Goal: Task Accomplishment & Management: Manage account settings

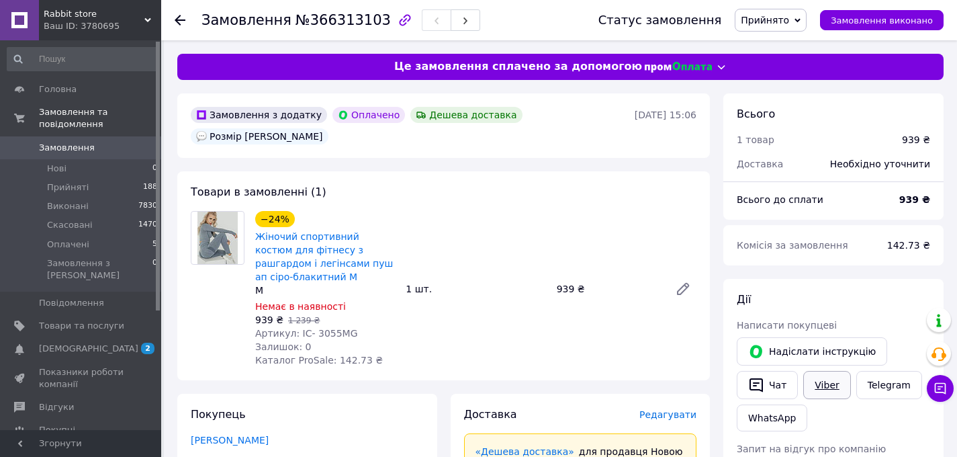
click at [822, 384] on link "Viber" at bounding box center [827, 385] width 47 height 28
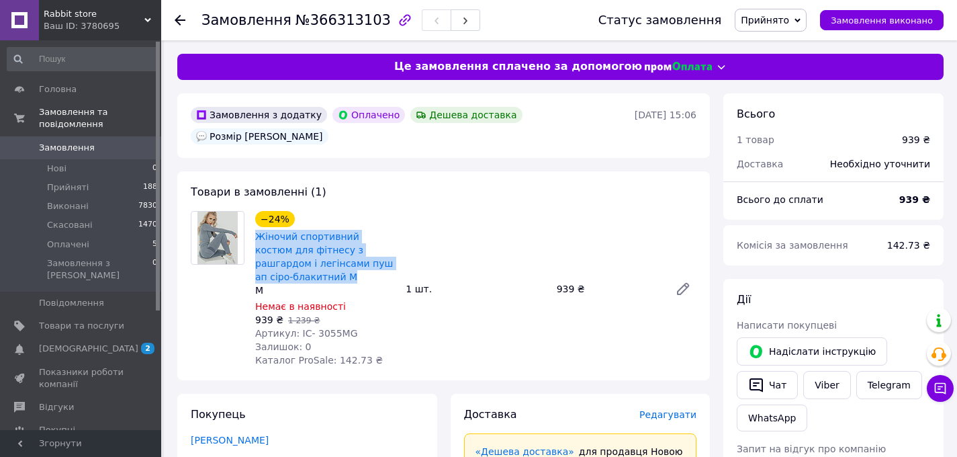
drag, startPoint x: 323, startPoint y: 257, endPoint x: 253, endPoint y: 212, distance: 82.2
click at [254, 228] on div "Жіночий спортивний костюм для фітнесу з рашгардом і легінсами пуш ап сіро-блаки…" at bounding box center [325, 256] width 142 height 56
copy link "Жіночий спортивний костюм для фітнесу з рашгардом і легінсами пуш ап сіро-блаки…"
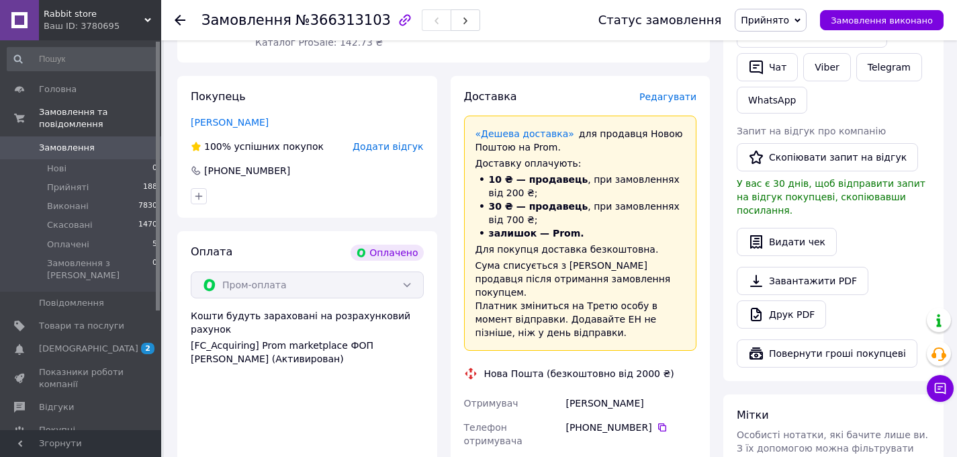
scroll to position [323, 0]
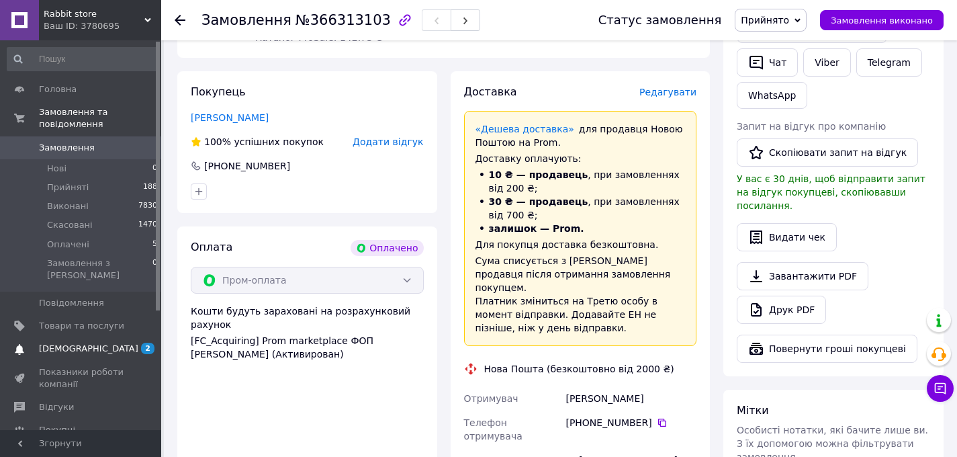
click at [90, 343] on span "[DEMOGRAPHIC_DATA]" at bounding box center [81, 349] width 85 height 12
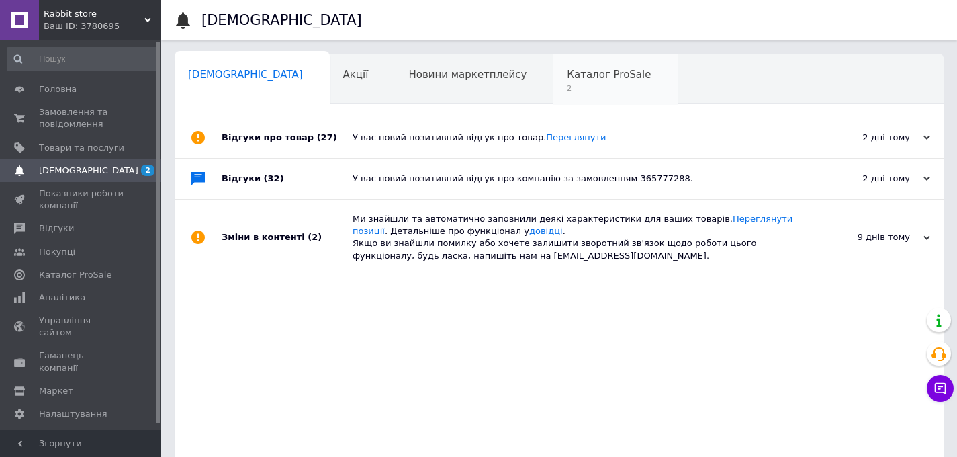
click at [554, 97] on div "Каталог ProSale 2" at bounding box center [616, 79] width 124 height 51
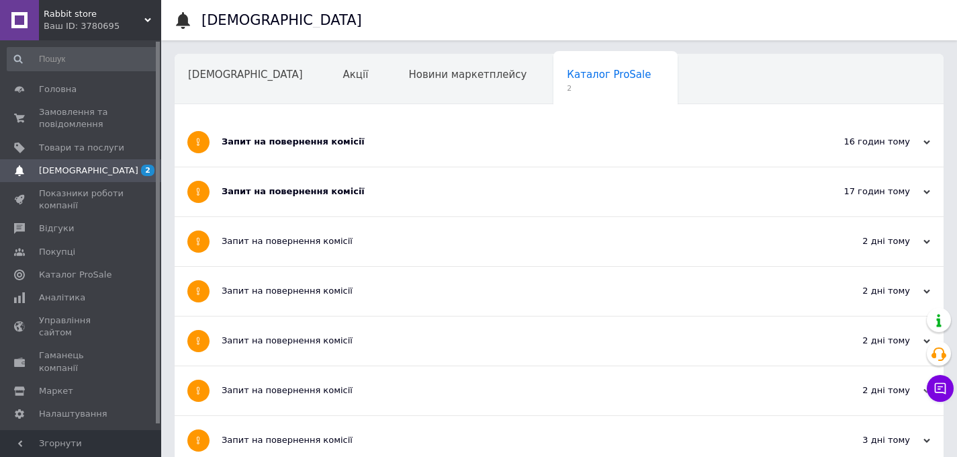
click at [531, 190] on div "Запит на повернення комісії" at bounding box center [509, 191] width 574 height 12
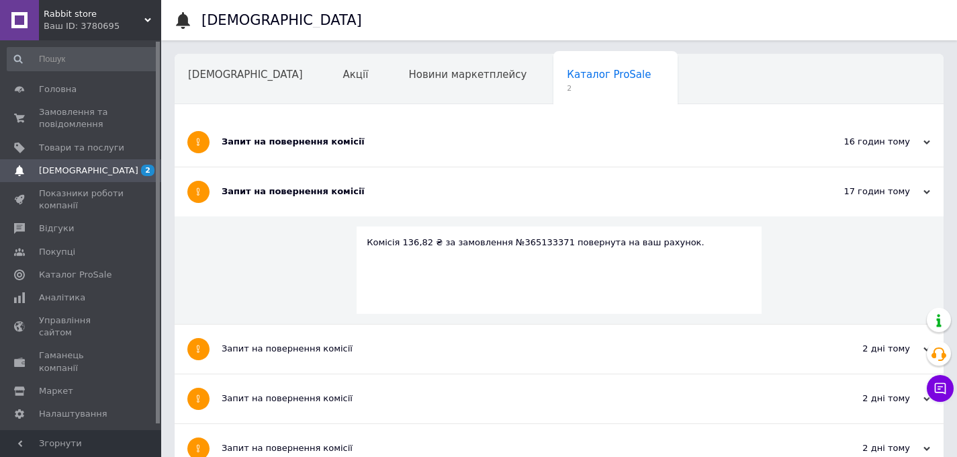
click at [526, 155] on div "Запит на повернення комісії" at bounding box center [509, 142] width 574 height 49
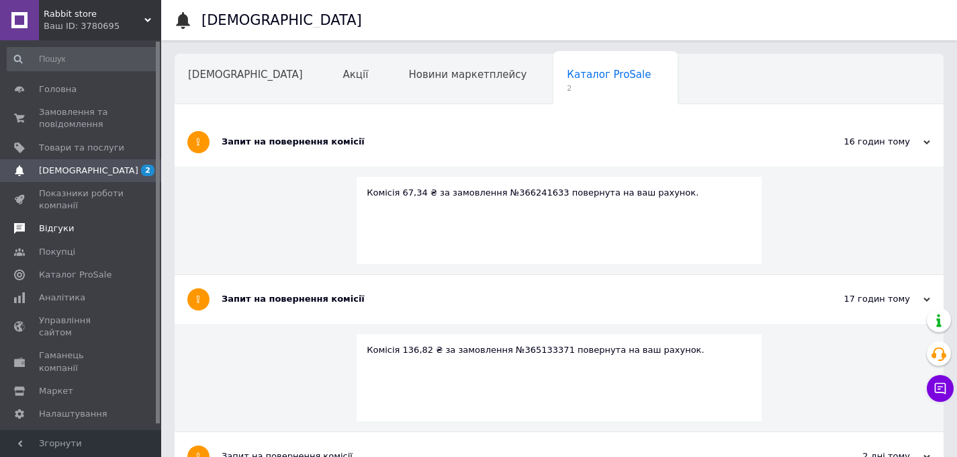
click at [101, 225] on span "Відгуки" at bounding box center [81, 228] width 85 height 12
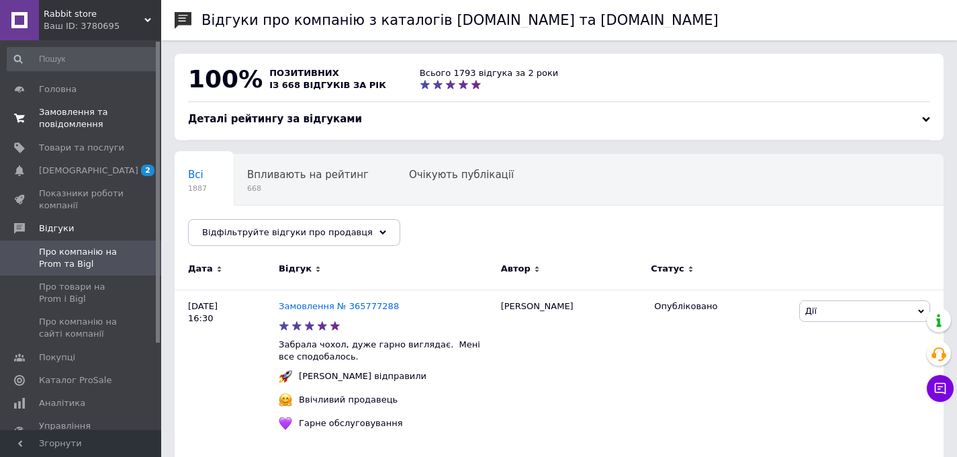
click at [108, 125] on span "Замовлення та повідомлення" at bounding box center [81, 118] width 85 height 24
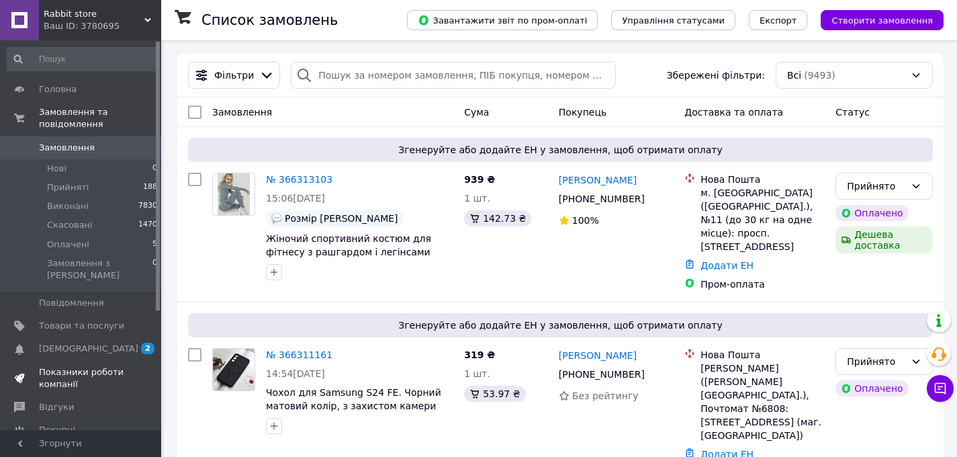
click at [85, 361] on link "Показники роботи компанії" at bounding box center [82, 378] width 165 height 35
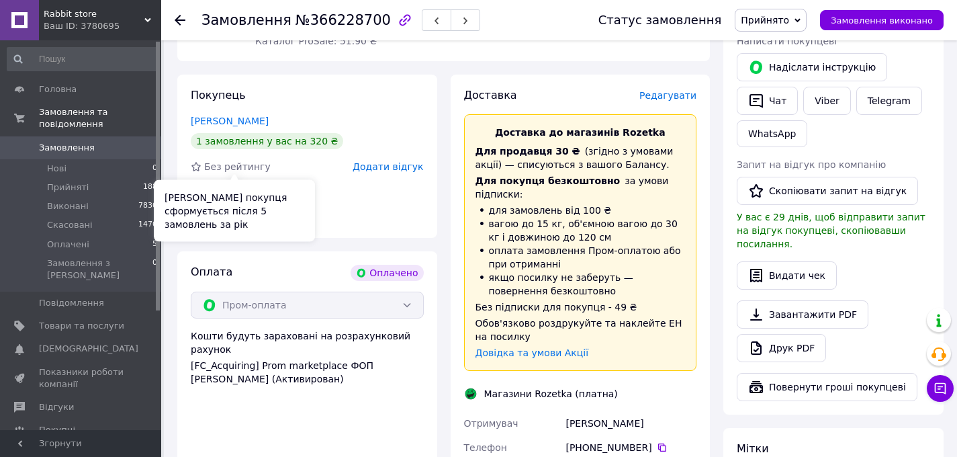
scroll to position [284, 0]
click at [216, 131] on div "Покупець [PERSON_NAME] 1 замовлення у вас на 320 ₴ Без рейтингу Додати відгук […" at bounding box center [307, 156] width 260 height 163
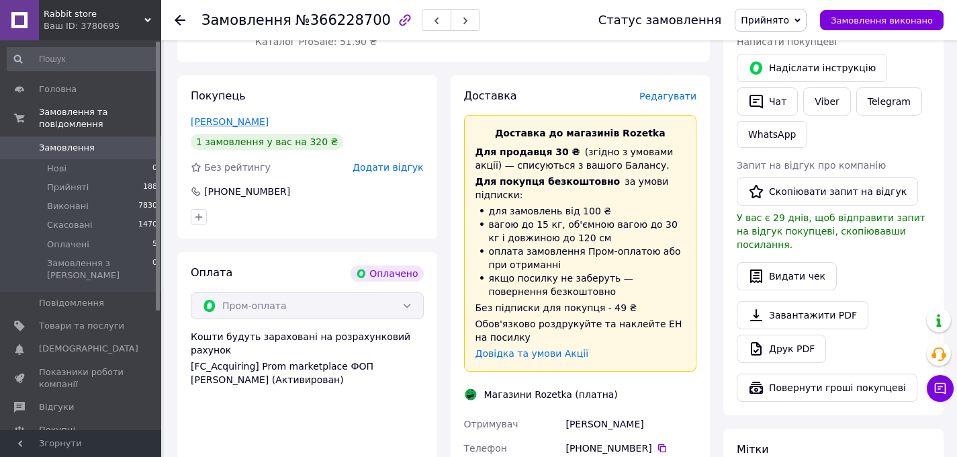
click at [223, 120] on link "[PERSON_NAME]" at bounding box center [230, 121] width 78 height 11
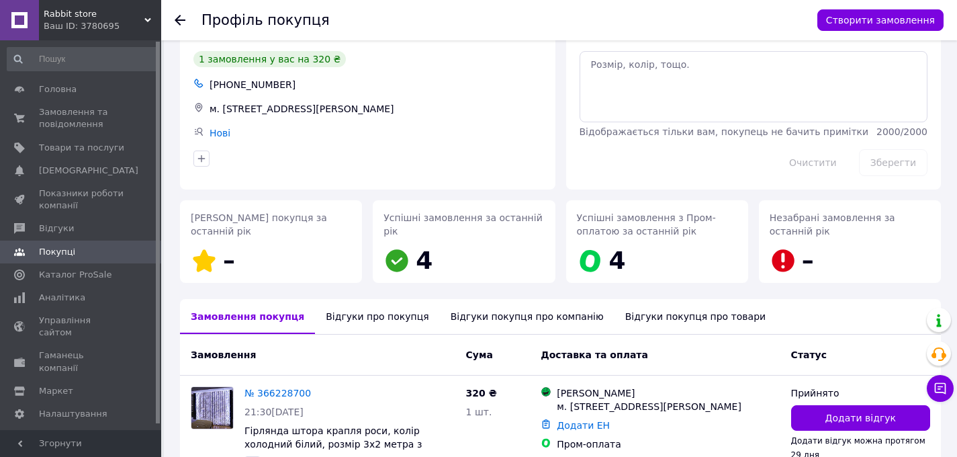
scroll to position [122, 0]
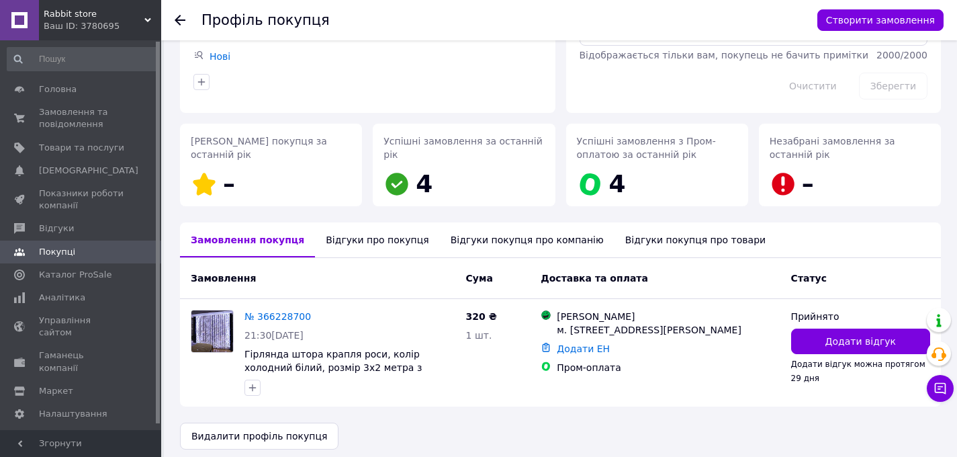
click at [390, 248] on div "Відгуки про покупця" at bounding box center [377, 239] width 124 height 35
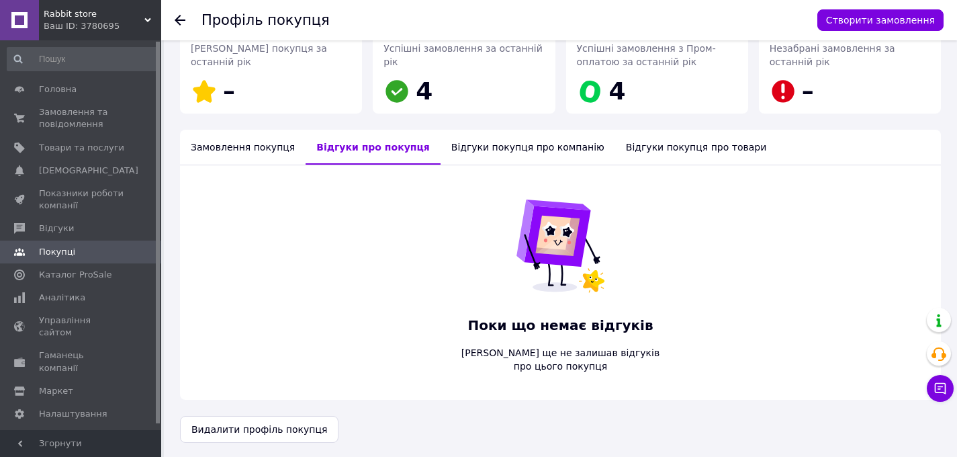
click at [457, 158] on div "Відгуки покупця про компанію" at bounding box center [528, 147] width 175 height 35
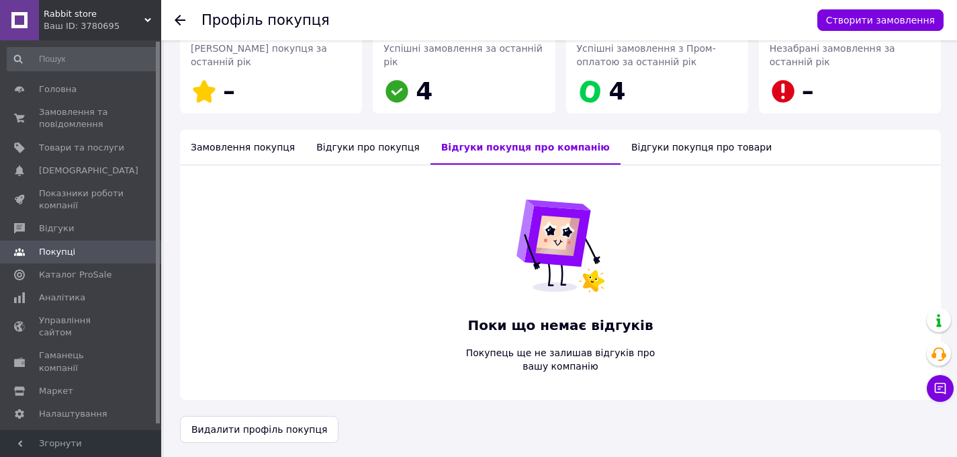
click at [369, 142] on div "Відгуки про покупця" at bounding box center [368, 147] width 124 height 35
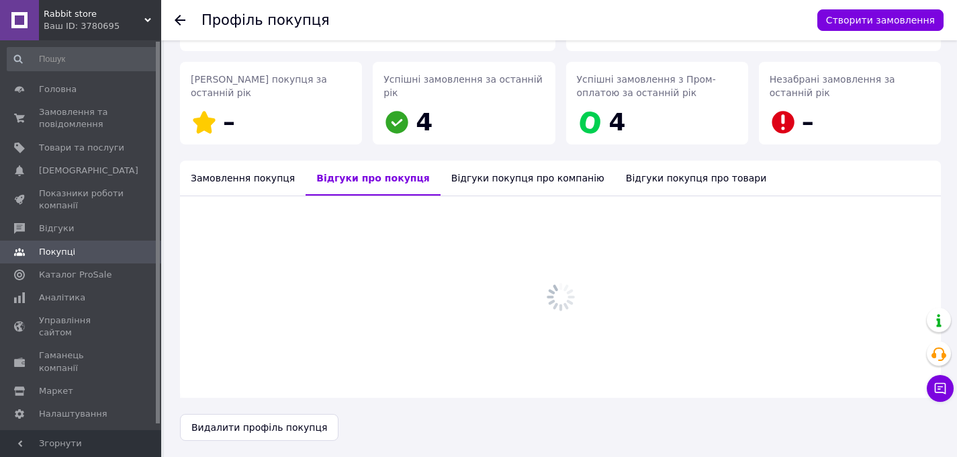
click at [230, 161] on div "Замовлення покупця" at bounding box center [243, 178] width 126 height 35
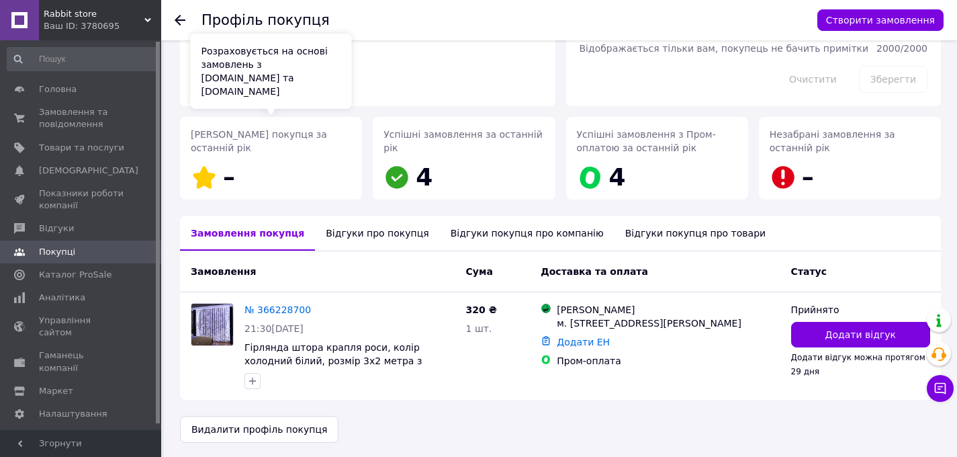
scroll to position [128, 0]
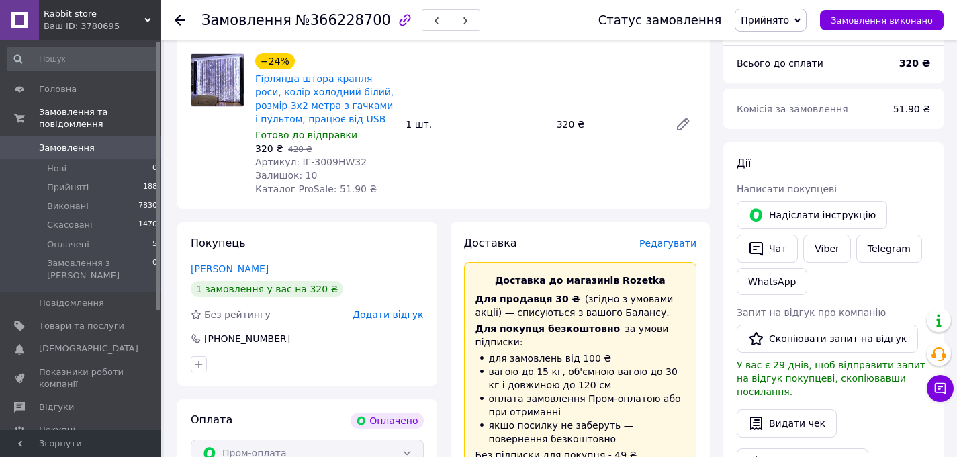
scroll to position [206, 0]
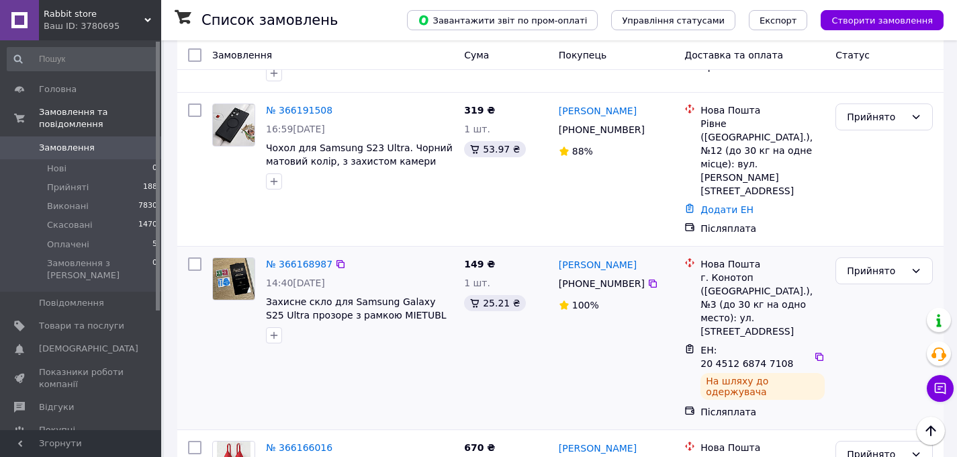
scroll to position [1793, 0]
